Goal: Task Accomplishment & Management: Use online tool/utility

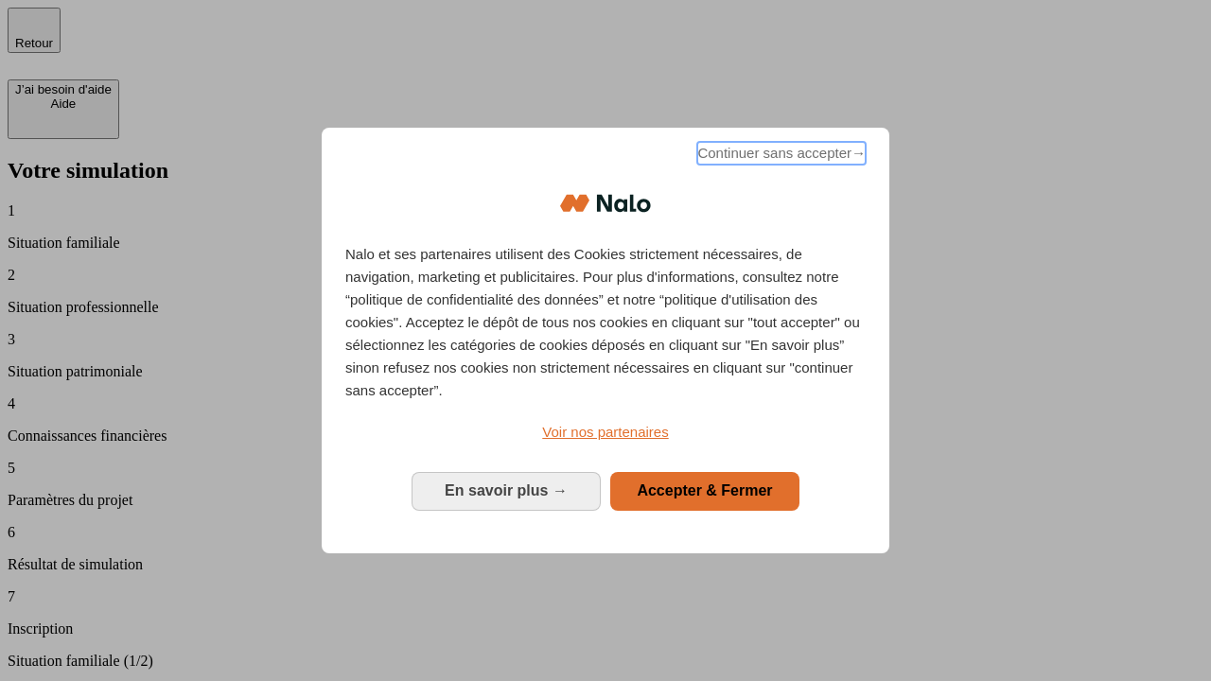
click at [780, 156] on span "Continuer sans accepter →" at bounding box center [781, 153] width 168 height 23
